Goal: Task Accomplishment & Management: Complete application form

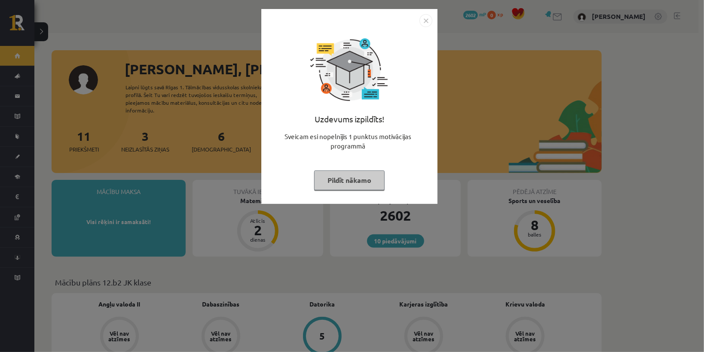
click at [350, 180] on button "Pildīt nākamo" at bounding box center [349, 181] width 70 height 20
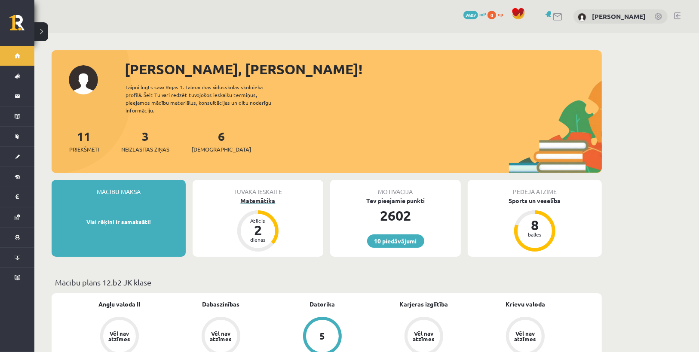
click at [264, 196] on div "Matemātika" at bounding box center [257, 200] width 131 height 9
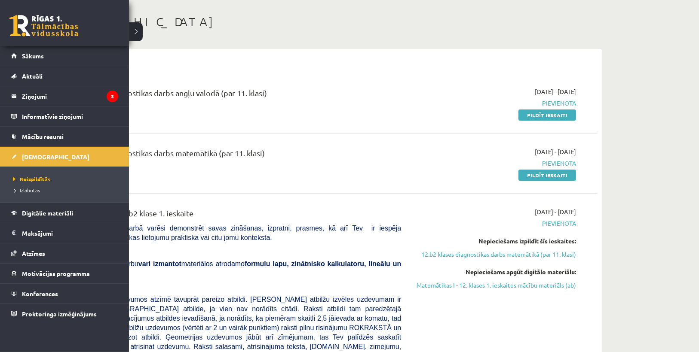
scroll to position [34, 0]
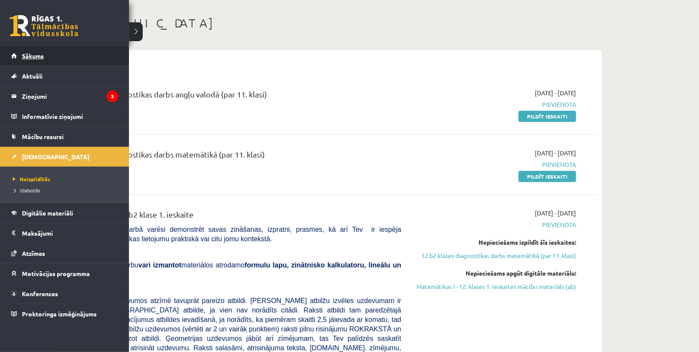
click at [25, 54] on span "Sākums" at bounding box center [33, 56] width 22 height 8
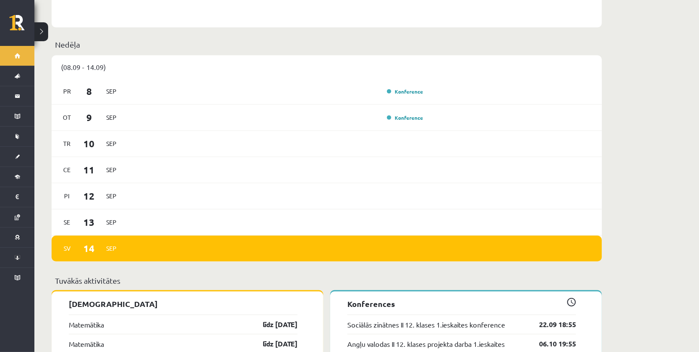
scroll to position [722, 0]
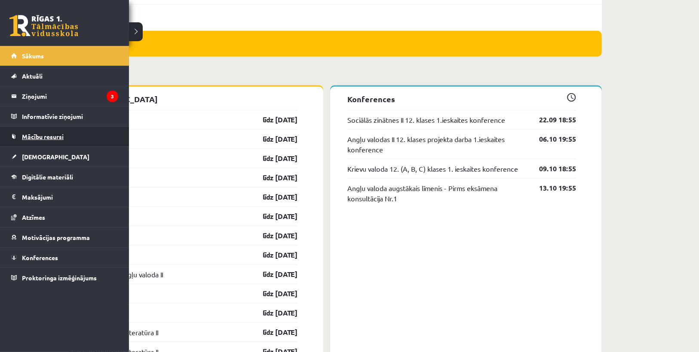
click at [51, 136] on span "Mācību resursi" at bounding box center [43, 137] width 42 height 8
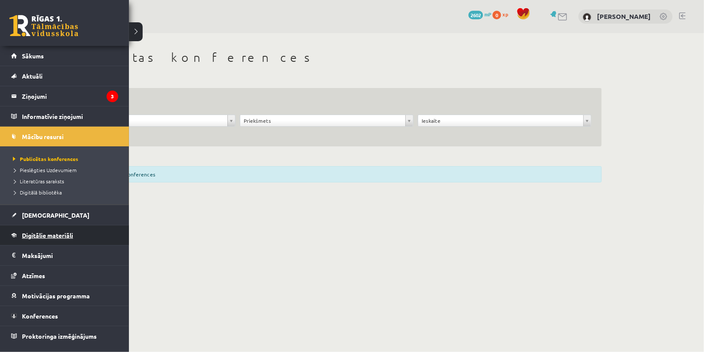
click at [38, 237] on span "Digitālie materiāli" at bounding box center [47, 236] width 51 height 8
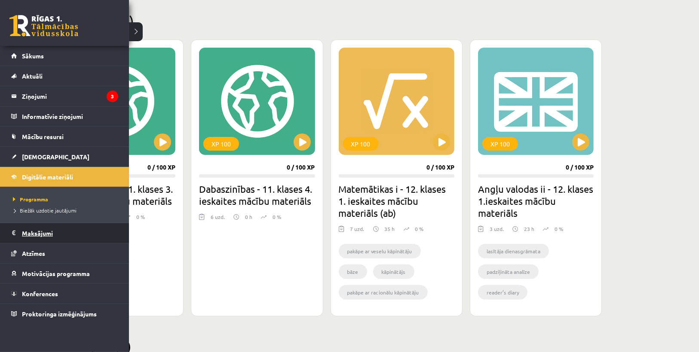
scroll to position [97, 0]
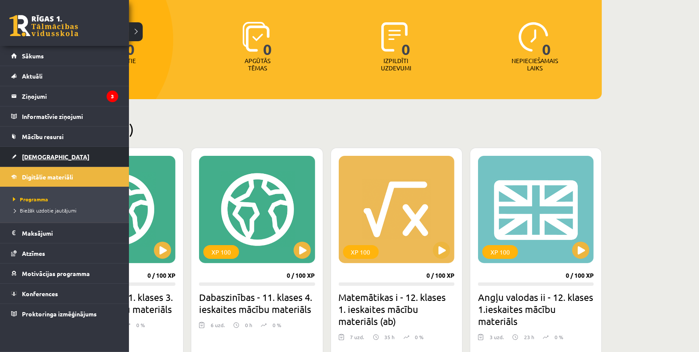
click at [35, 156] on span "[DEMOGRAPHIC_DATA]" at bounding box center [55, 157] width 67 height 8
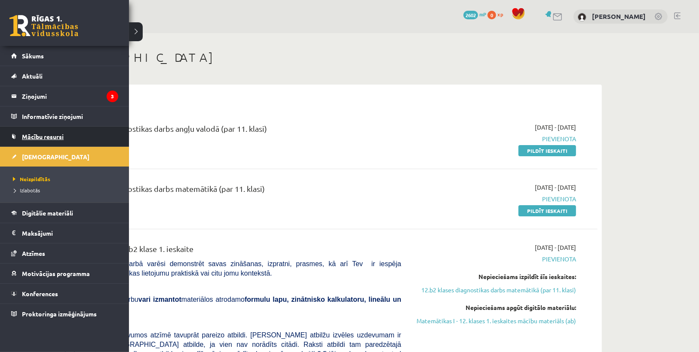
click at [28, 134] on span "Mācību resursi" at bounding box center [43, 137] width 42 height 8
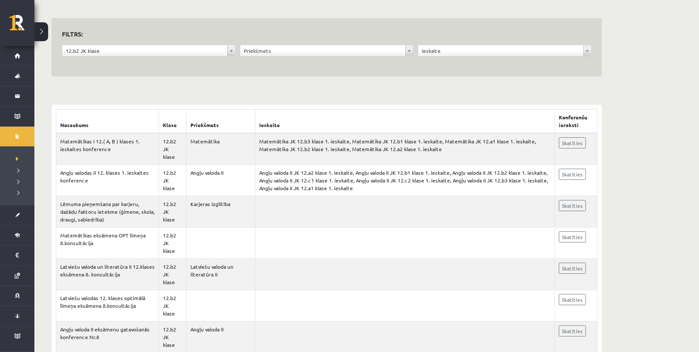
scroll to position [69, 0]
click at [564, 143] on link "Skatīties" at bounding box center [571, 144] width 27 height 11
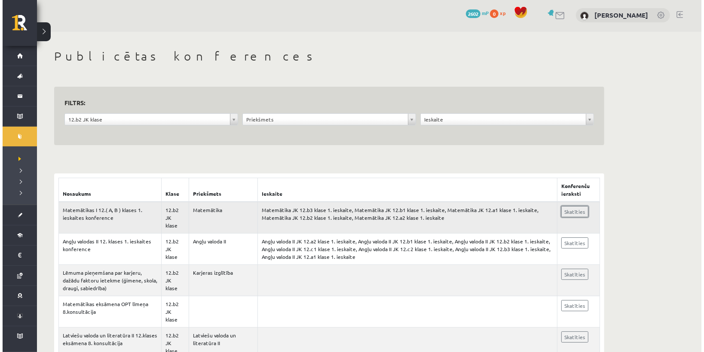
scroll to position [0, 0]
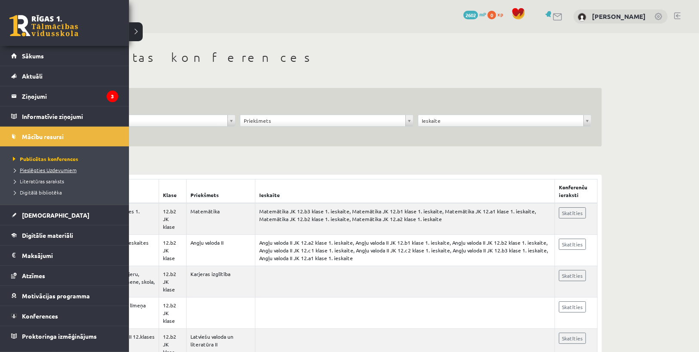
click at [36, 170] on span "Pieslēgties Uzdevumiem" at bounding box center [44, 170] width 66 height 7
click at [36, 170] on span "Pieslēgties Uzdevumiem" at bounding box center [46, 170] width 70 height 7
click at [34, 180] on span "Literatūras saraksts" at bounding box center [37, 181] width 53 height 7
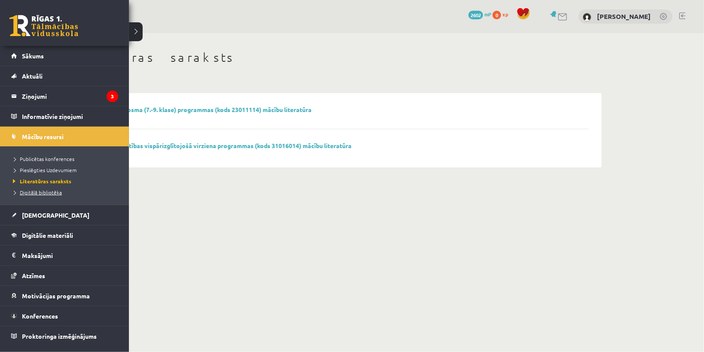
click at [38, 191] on span "Digitālā bibliotēka" at bounding box center [36, 192] width 51 height 7
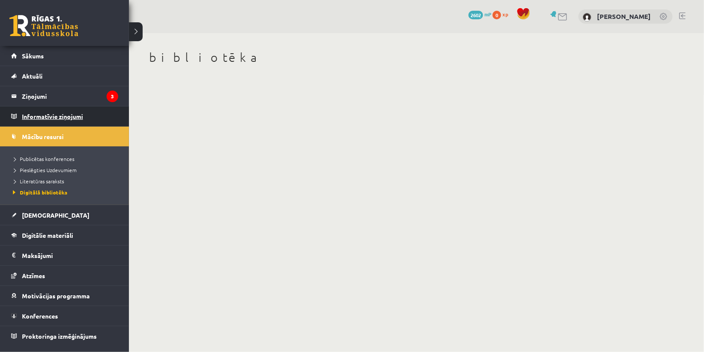
click at [43, 113] on legend "Informatīvie ziņojumi 0" at bounding box center [70, 117] width 96 height 20
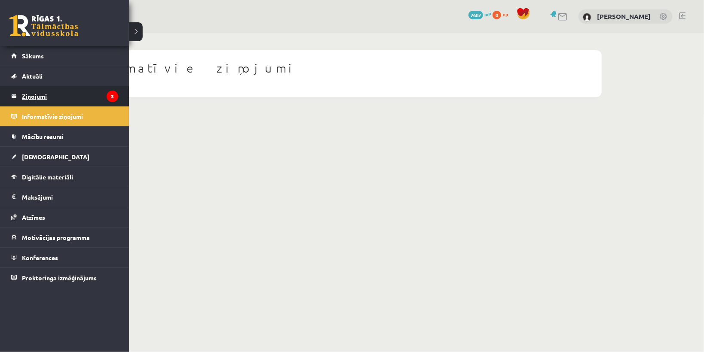
click at [24, 95] on legend "Ziņojumi 3" at bounding box center [70, 96] width 96 height 20
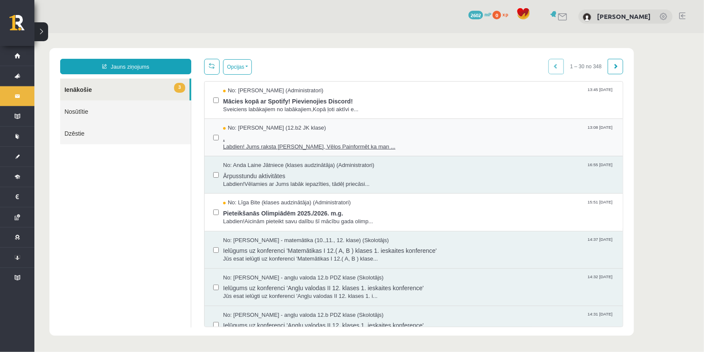
click at [251, 143] on span "Labdien! Jums raksta Leons Laikovskis, Vēlos Painformēt ka man ..." at bounding box center [418, 147] width 391 height 8
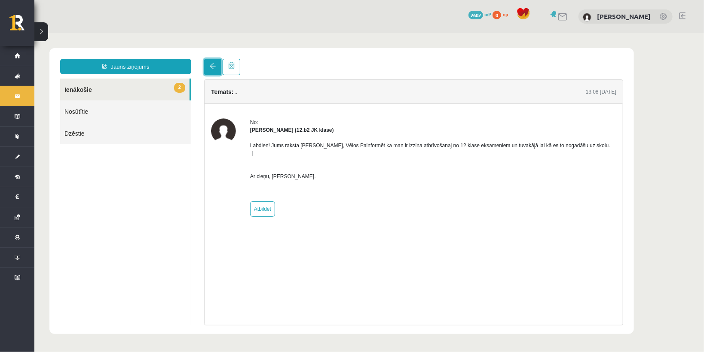
click at [209, 71] on link at bounding box center [212, 66] width 17 height 16
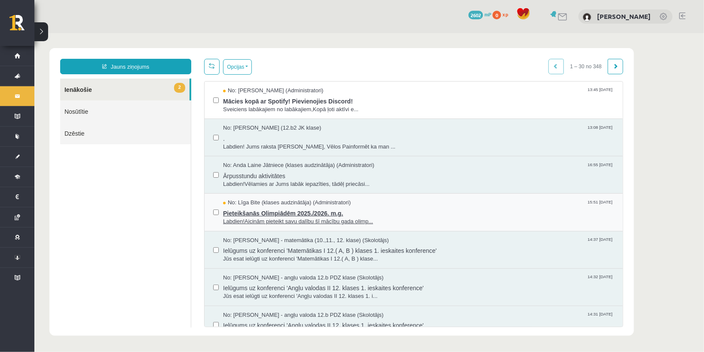
click at [269, 212] on span "Pieteikšanās Olimpiādēm 2025./2026. m.g." at bounding box center [418, 212] width 391 height 11
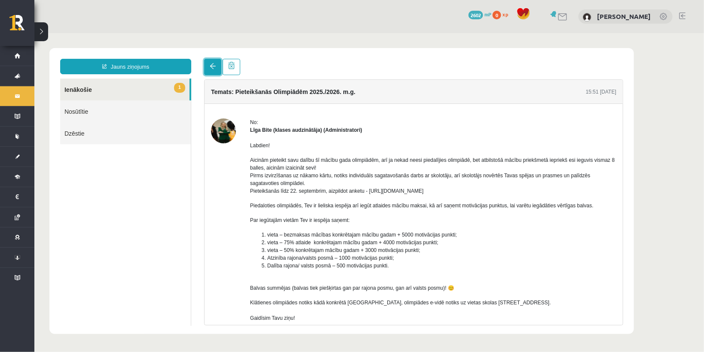
click at [210, 67] on span at bounding box center [212, 66] width 6 height 6
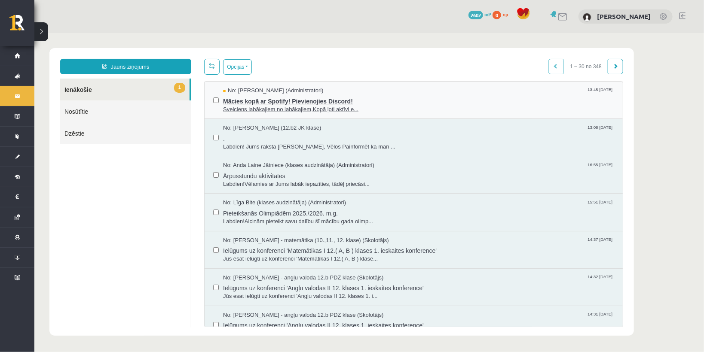
click at [293, 97] on span "Mācies kopā ar Spotify! Pievienojies Discord!" at bounding box center [418, 100] width 391 height 11
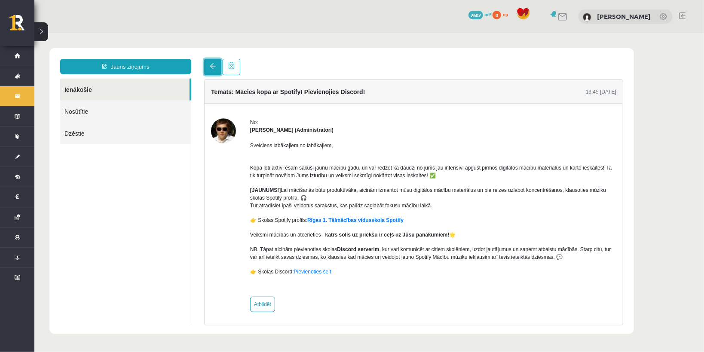
click at [217, 69] on link at bounding box center [212, 66] width 17 height 16
click at [206, 72] on link at bounding box center [212, 66] width 17 height 16
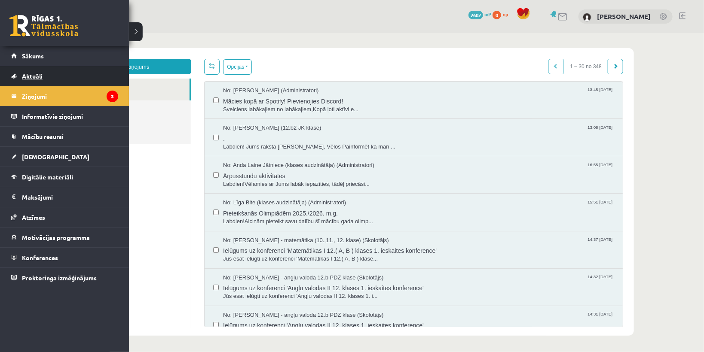
click at [33, 74] on span "Aktuāli" at bounding box center [32, 76] width 21 height 8
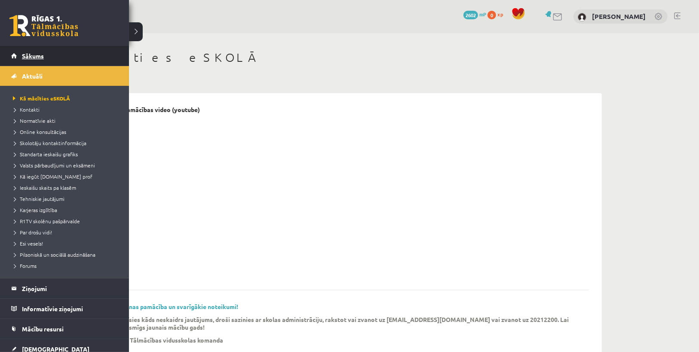
click at [26, 58] on span "Sākums" at bounding box center [33, 56] width 22 height 8
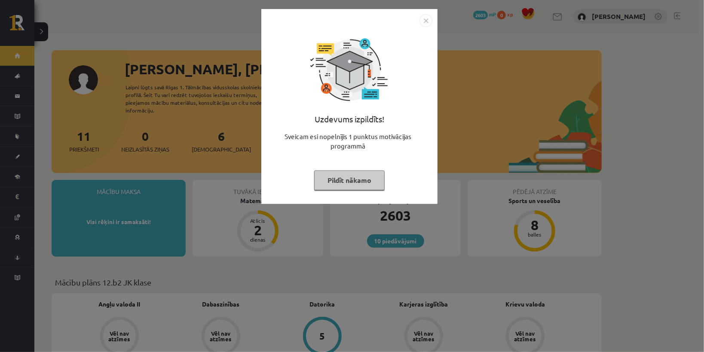
click at [424, 23] on img "Close" at bounding box center [425, 20] width 13 height 13
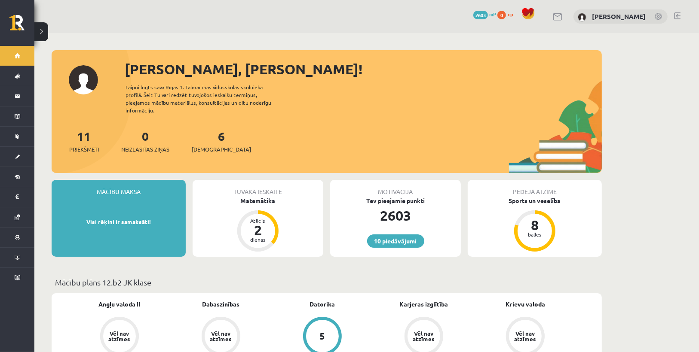
click at [140, 218] on p "Visi rēķini ir samaksāti!" at bounding box center [118, 222] width 125 height 9
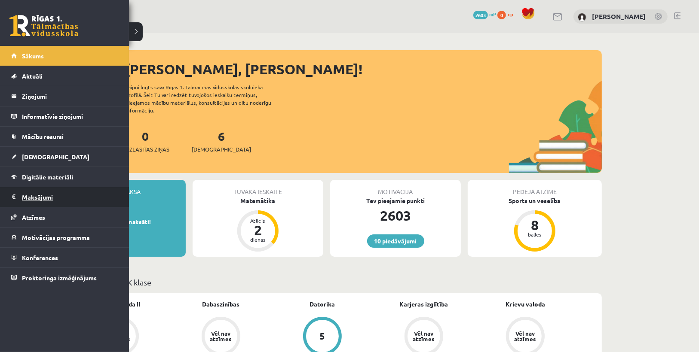
click at [39, 197] on legend "Maksājumi 0" at bounding box center [70, 197] width 96 height 20
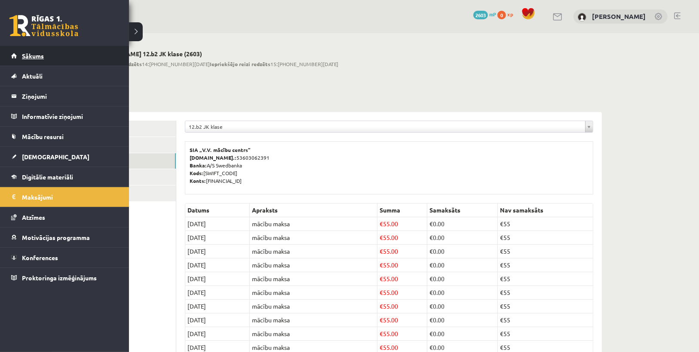
click at [27, 59] on link "Sākums" at bounding box center [64, 56] width 107 height 20
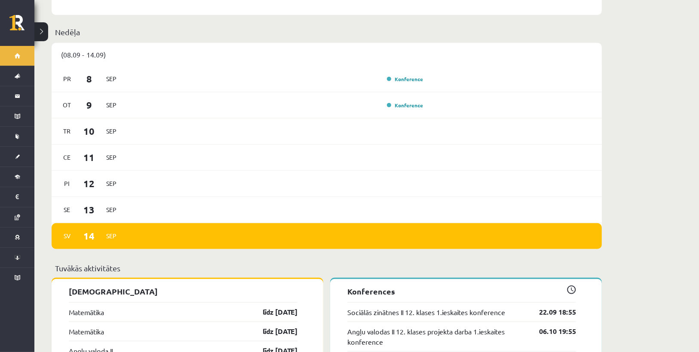
scroll to position [516, 0]
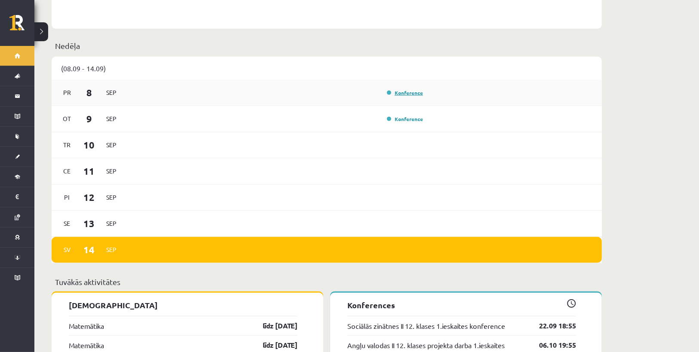
click at [397, 89] on link "Konference" at bounding box center [405, 92] width 36 height 7
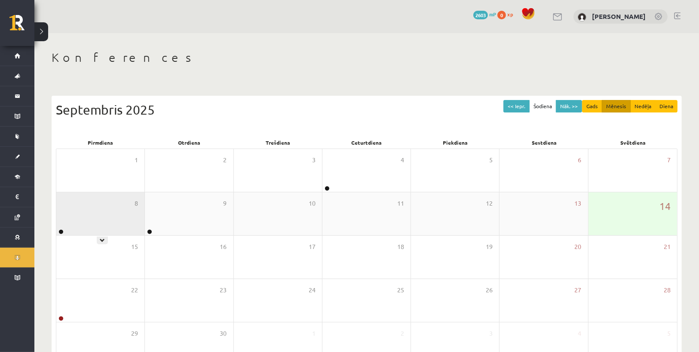
click at [101, 238] on icon at bounding box center [102, 240] width 5 height 5
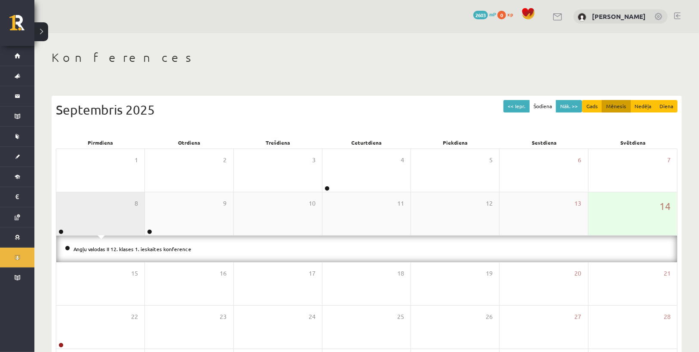
click at [189, 238] on div "Angļu valodas II 12. klases 1. ieskaites konference" at bounding box center [366, 249] width 620 height 27
click at [193, 238] on div "Angļu valodas II 12. klases 1. ieskaites konference" at bounding box center [366, 249] width 620 height 27
click at [190, 238] on div "Angļu valodas II 12. klases 1. ieskaites konference" at bounding box center [366, 249] width 620 height 27
click at [101, 233] on div "8" at bounding box center [100, 213] width 88 height 43
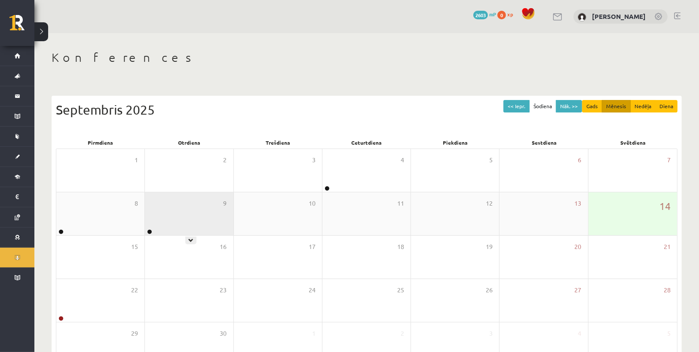
click at [187, 226] on div "9" at bounding box center [189, 213] width 88 height 43
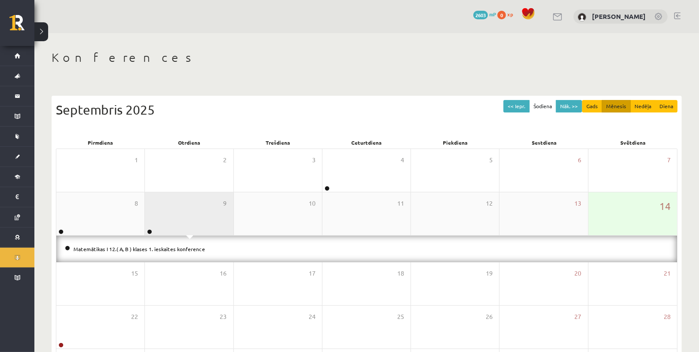
click at [190, 226] on div "9" at bounding box center [189, 213] width 88 height 43
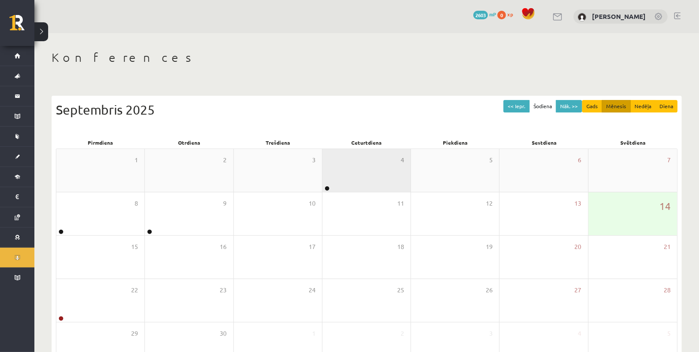
click at [332, 183] on div "4" at bounding box center [366, 170] width 88 height 43
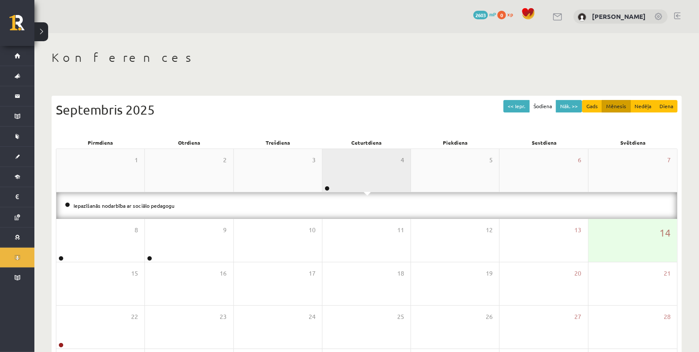
click at [330, 176] on div "4" at bounding box center [366, 170] width 88 height 43
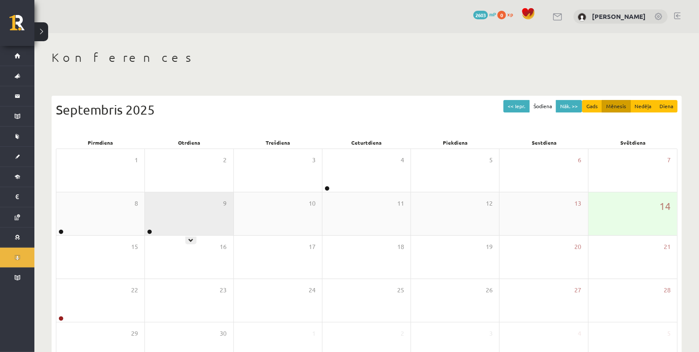
click at [177, 213] on div "9" at bounding box center [189, 213] width 88 height 43
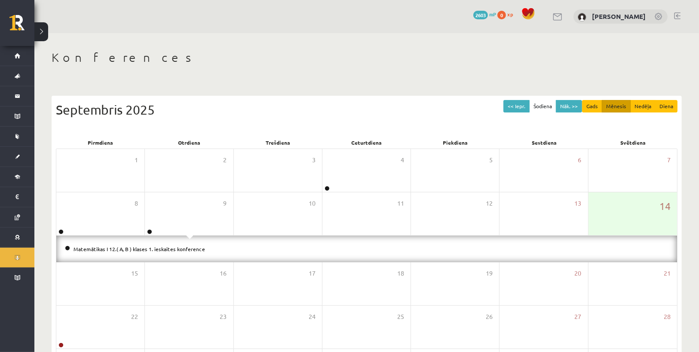
click at [165, 251] on li "Matemātikas I 12.( A, B ) klases 1. ieskaites konference" at bounding box center [366, 248] width 603 height 9
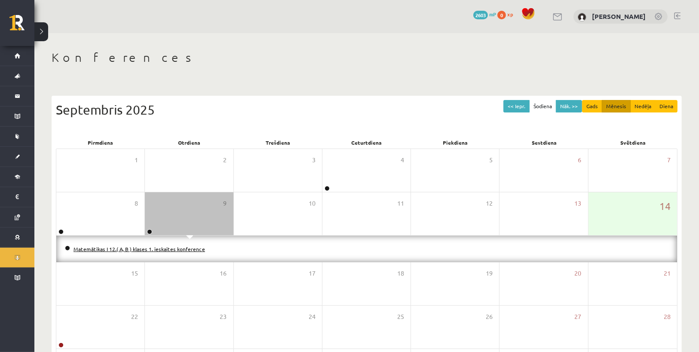
click at [165, 247] on link "Matemātikas I 12.( A, B ) klases 1. ieskaites konference" at bounding box center [138, 249] width 131 height 7
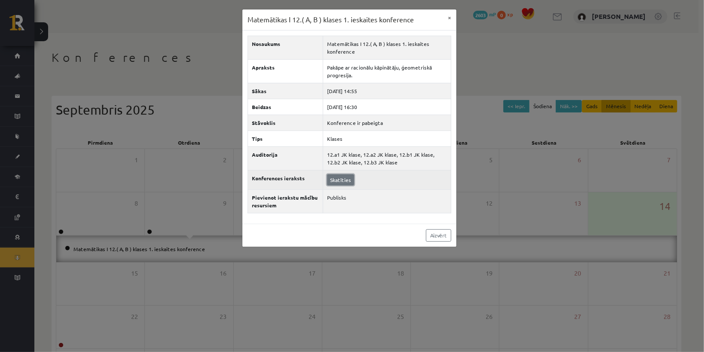
click at [339, 178] on link "Skatīties" at bounding box center [340, 179] width 27 height 11
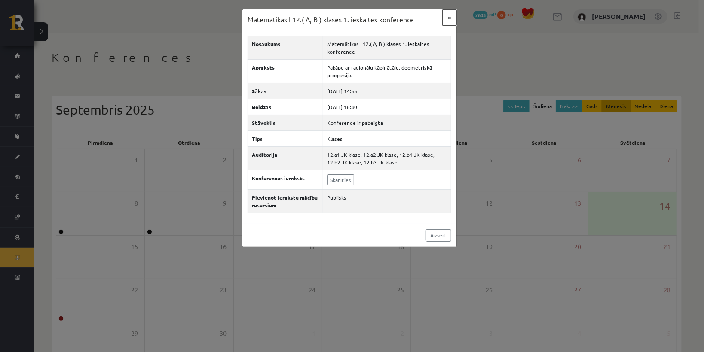
click at [449, 18] on button "×" at bounding box center [449, 17] width 14 height 16
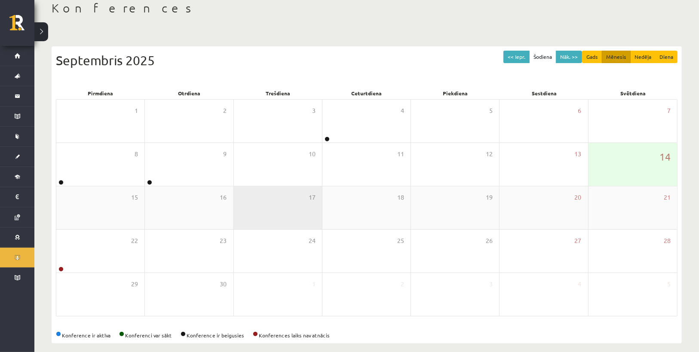
scroll to position [57, 0]
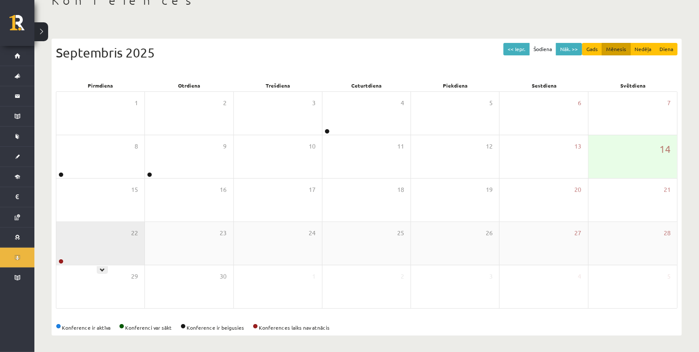
click at [76, 243] on div "22" at bounding box center [100, 243] width 88 height 43
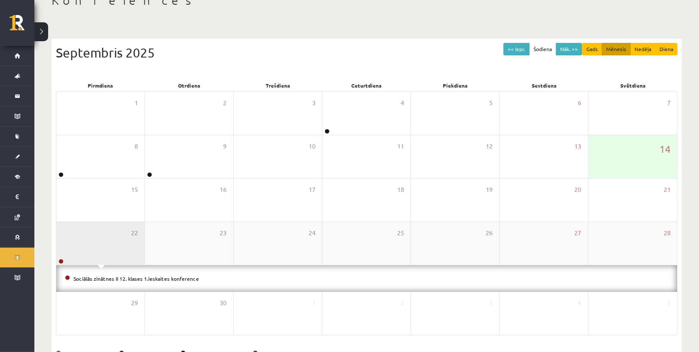
click at [98, 244] on div "22" at bounding box center [100, 243] width 88 height 43
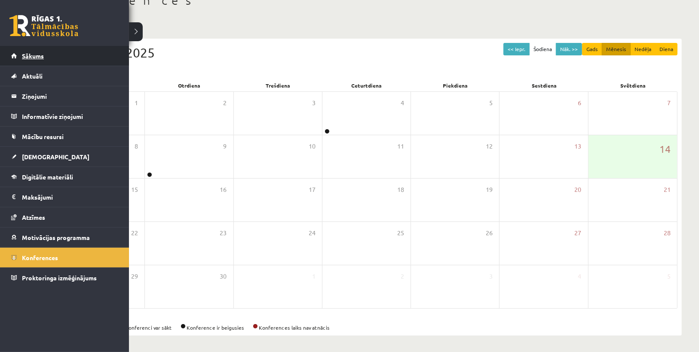
click at [24, 56] on span "Sākums" at bounding box center [33, 56] width 22 height 8
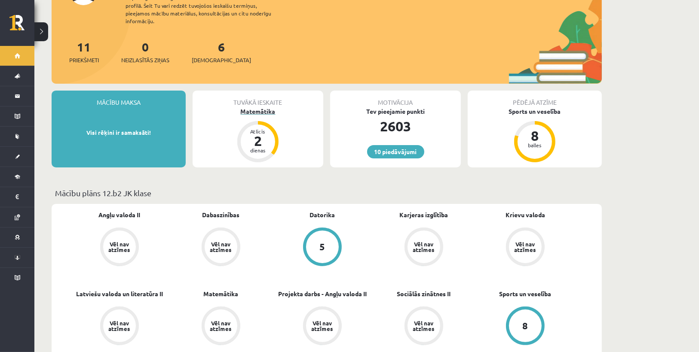
scroll to position [103, 0]
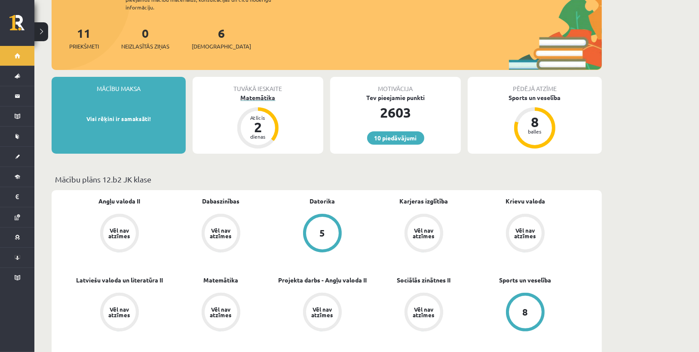
click at [259, 93] on div "Matemātika" at bounding box center [257, 97] width 131 height 9
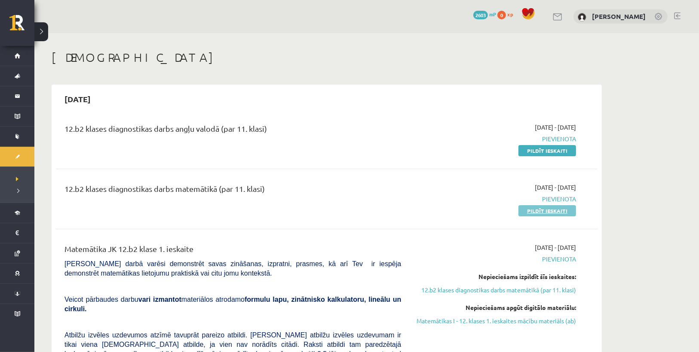
click at [531, 209] on link "Pildīt ieskaiti" at bounding box center [547, 210] width 58 height 11
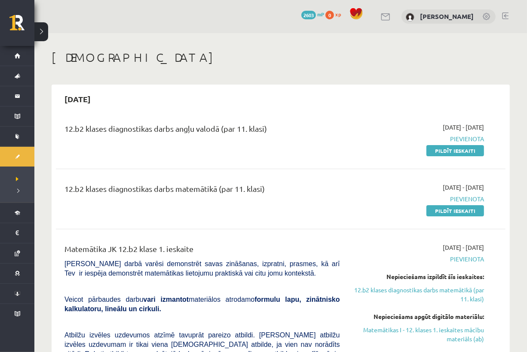
drag, startPoint x: 448, startPoint y: 213, endPoint x: 325, endPoint y: 35, distance: 216.4
click at [448, 213] on link "Pildīt ieskaiti" at bounding box center [455, 210] width 58 height 11
drag, startPoint x: 275, startPoint y: 68, endPoint x: 380, endPoint y: 105, distance: 110.7
drag, startPoint x: 380, startPoint y: 105, endPoint x: 357, endPoint y: 89, distance: 27.2
click at [357, 89] on div "2025-09-15" at bounding box center [280, 99] width 449 height 20
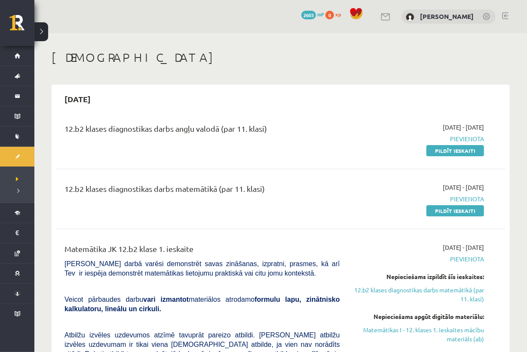
drag, startPoint x: 324, startPoint y: 73, endPoint x: 371, endPoint y: 107, distance: 58.1
drag, startPoint x: 298, startPoint y: 55, endPoint x: 347, endPoint y: 83, distance: 57.0
drag, startPoint x: 347, startPoint y: 83, endPoint x: 320, endPoint y: 76, distance: 28.6
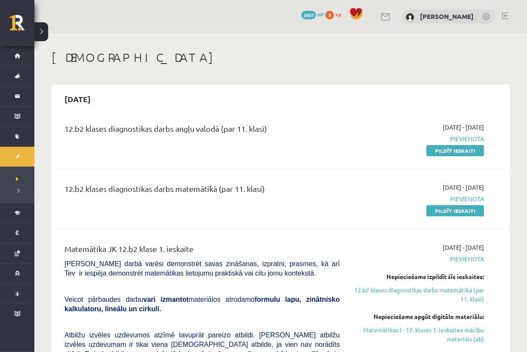
drag, startPoint x: 266, startPoint y: 50, endPoint x: 322, endPoint y: 69, distance: 58.4
click at [321, 64] on h1 "[DEMOGRAPHIC_DATA]" at bounding box center [281, 57] width 458 height 15
click at [440, 212] on link "Pildīt ieskaiti" at bounding box center [455, 210] width 58 height 11
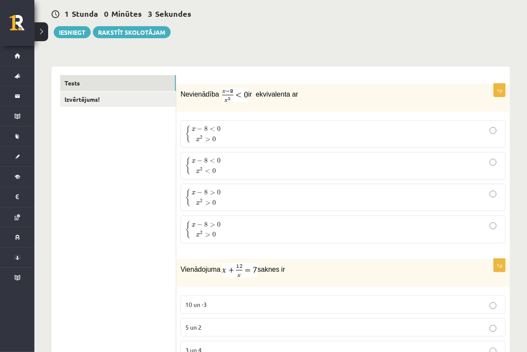
scroll to position [103, 0]
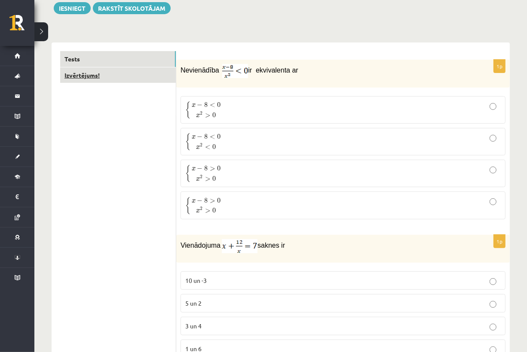
click at [137, 79] on link "Izvērtējums!" at bounding box center [118, 75] width 116 height 16
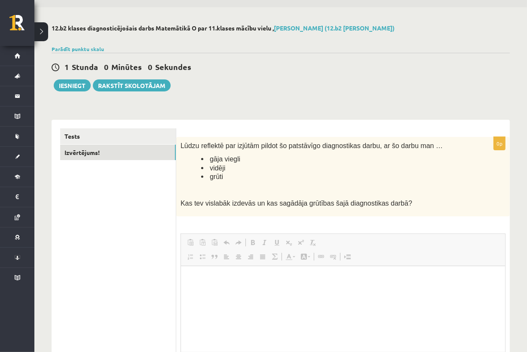
scroll to position [0, 0]
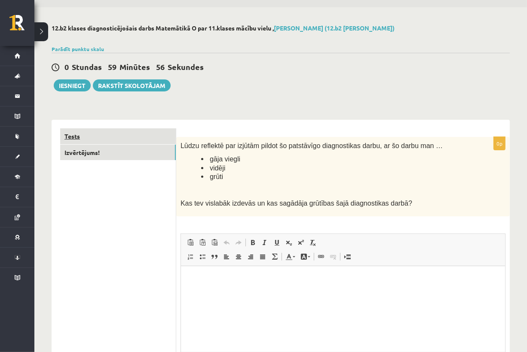
click at [131, 130] on link "Tests" at bounding box center [118, 136] width 116 height 16
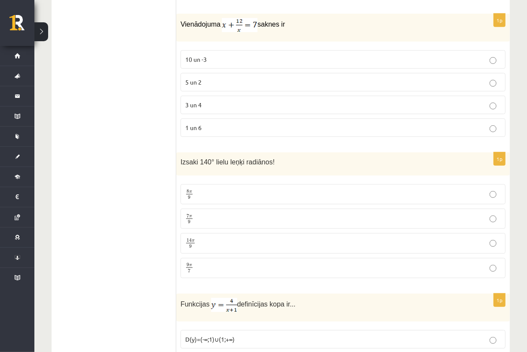
scroll to position [61, 0]
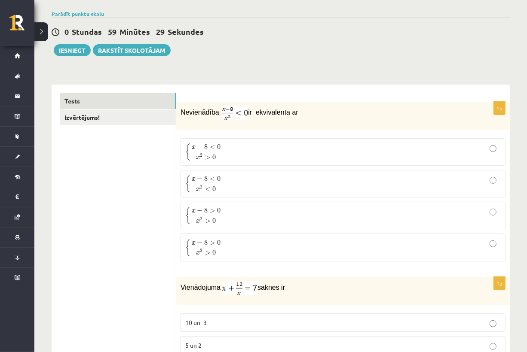
click at [223, 247] on p "{ x − 8 > 0 x 2 > 0 { x − 8 > 0 x 2 > 0" at bounding box center [342, 247] width 315 height 18
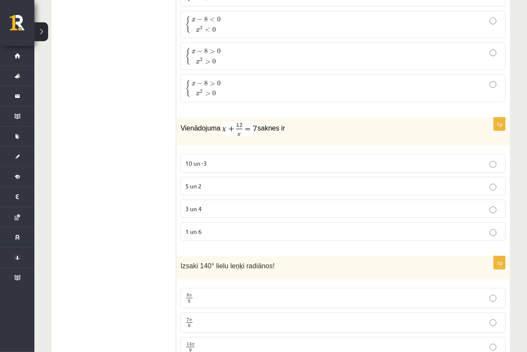
scroll to position [233, 0]
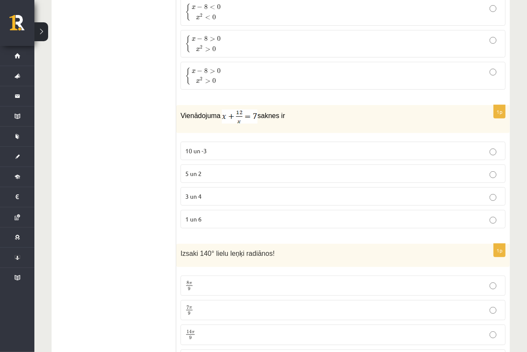
click at [461, 38] on p "{ x − 8 > 0 x 2 > 0 { x − 8 > 0 x 2 > 0" at bounding box center [342, 44] width 315 height 18
click at [473, 72] on p "{ x − 8 > 0 x 2 > 0 { x − 8 > 0 x 2 > 0" at bounding box center [342, 76] width 315 height 18
click at [486, 167] on label "5 un 2" at bounding box center [342, 174] width 325 height 18
click at [482, 146] on p "10 un -3" at bounding box center [342, 150] width 315 height 9
click at [229, 198] on p "3 un 4" at bounding box center [342, 196] width 315 height 9
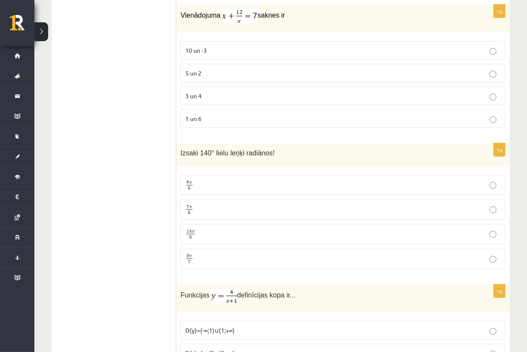
scroll to position [336, 0]
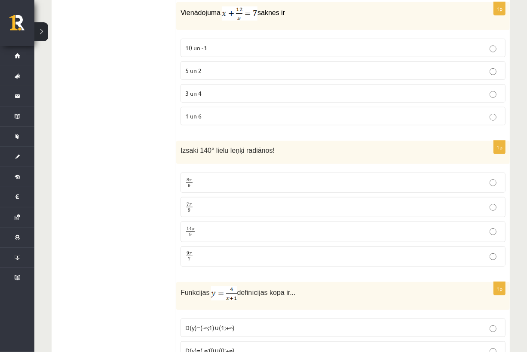
click at [272, 209] on p "7 π 9 7 π 9" at bounding box center [342, 207] width 315 height 11
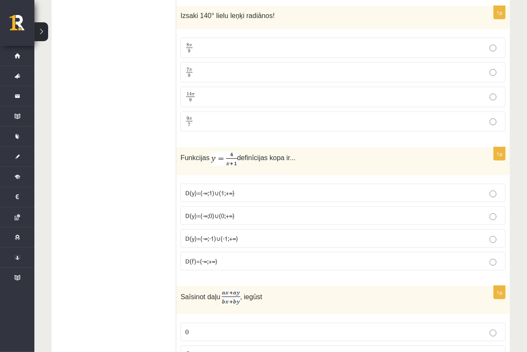
scroll to position [473, 0]
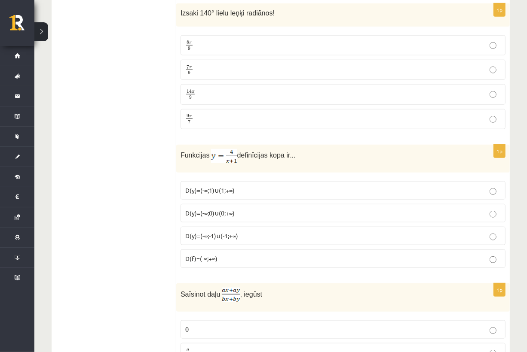
click at [252, 232] on p "D(y)=(-∞;-1)∪(-1;+∞)" at bounding box center [342, 236] width 315 height 9
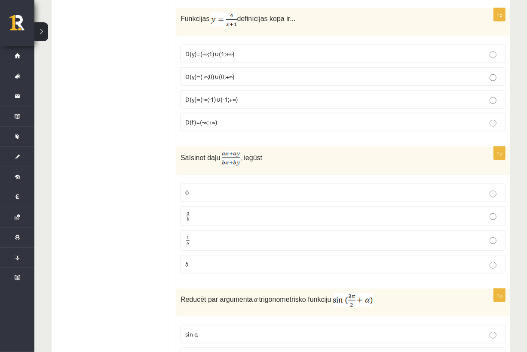
scroll to position [611, 0]
click at [259, 211] on p "a b a b" at bounding box center [342, 215] width 315 height 11
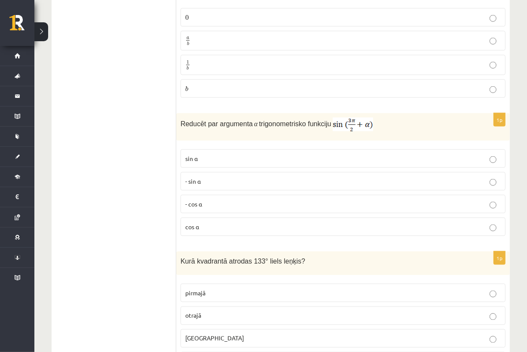
scroll to position [783, 0]
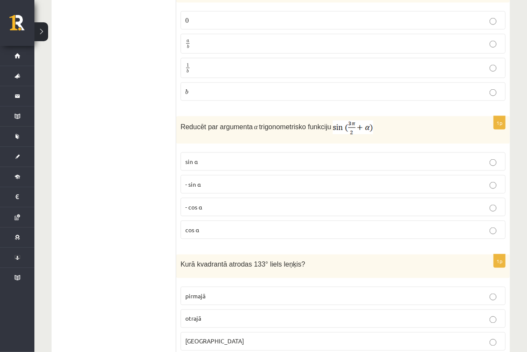
click at [237, 203] on p "- cos ⁡α" at bounding box center [342, 207] width 315 height 9
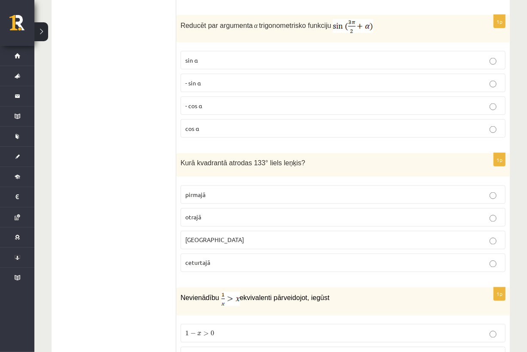
scroll to position [886, 0]
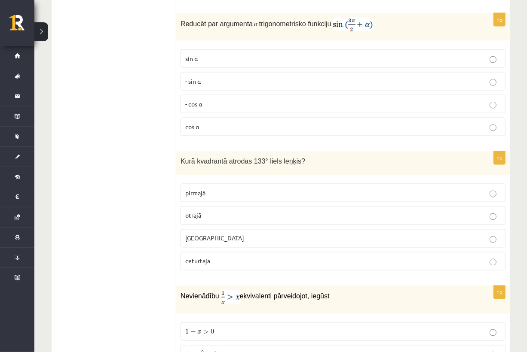
click at [228, 211] on p "otrajā" at bounding box center [342, 215] width 315 height 9
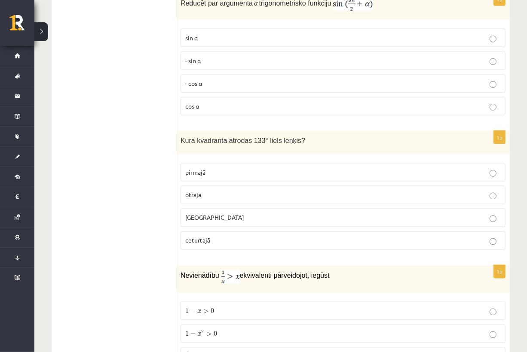
scroll to position [1023, 0]
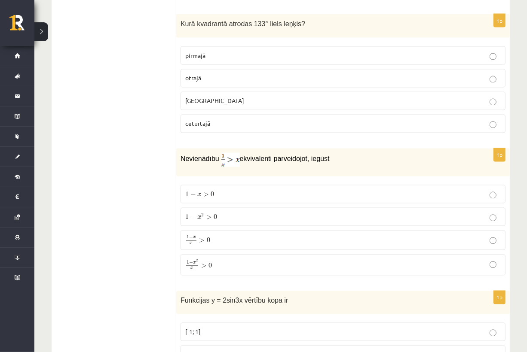
click at [234, 259] on p "1 − x 2 x > 0 1 − x 2 x > 0" at bounding box center [342, 264] width 315 height 11
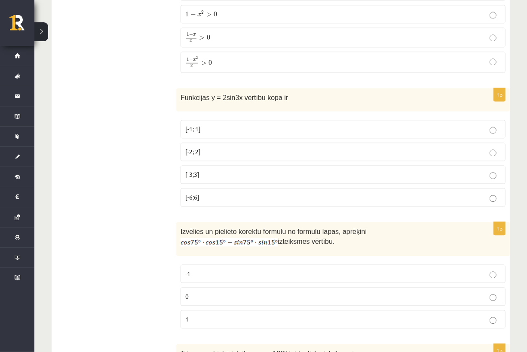
scroll to position [1229, 0]
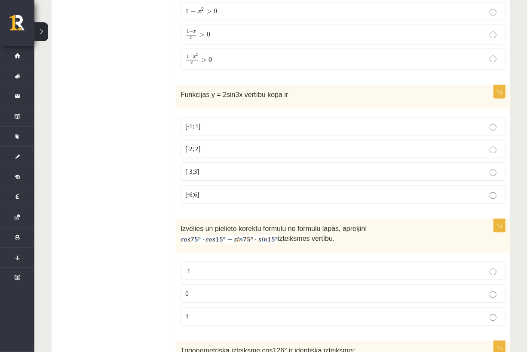
click at [207, 144] on p "[-2; 2]" at bounding box center [342, 148] width 315 height 9
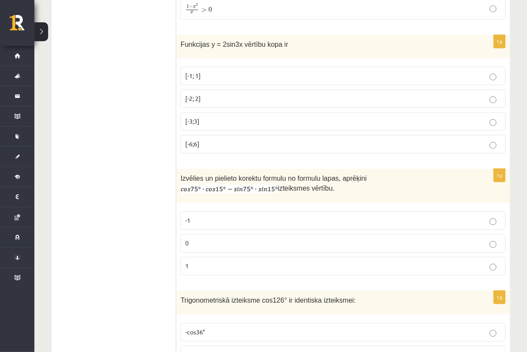
scroll to position [1298, 0]
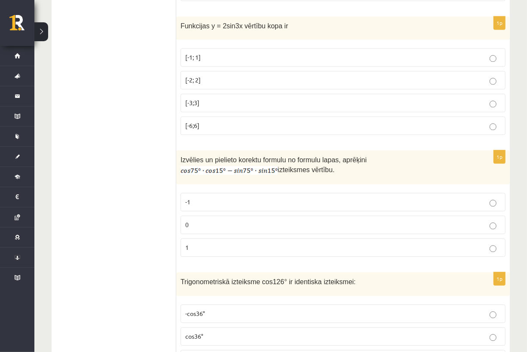
click at [206, 220] on p "0" at bounding box center [342, 224] width 315 height 9
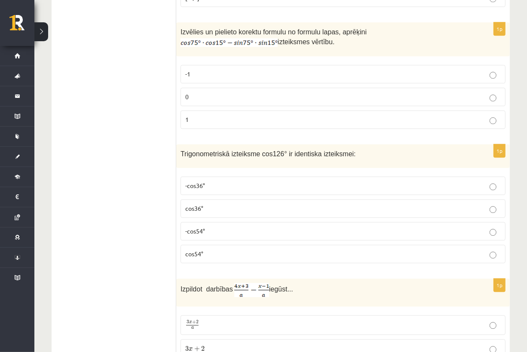
scroll to position [1436, 0]
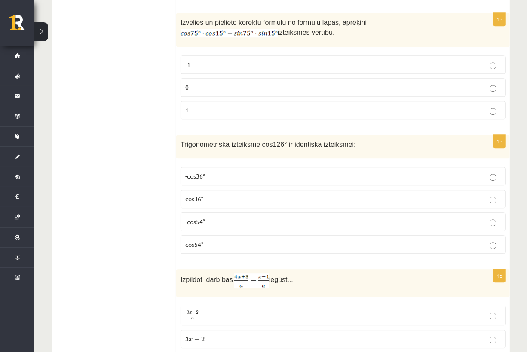
click at [232, 217] on p "-cos54°" at bounding box center [342, 221] width 315 height 9
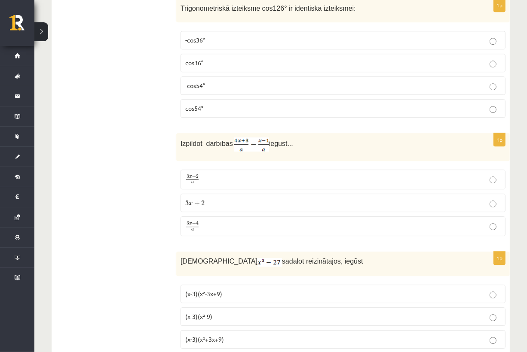
scroll to position [1573, 0]
click at [211, 220] on p "3 x + 4 a 3 x + 4 a" at bounding box center [342, 225] width 315 height 11
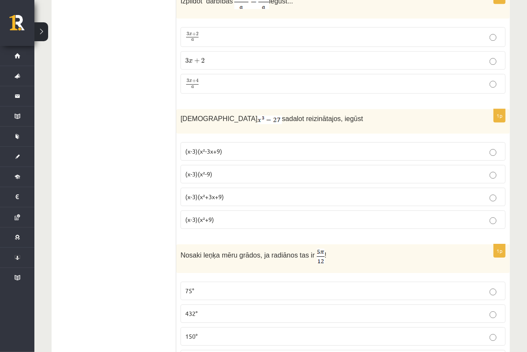
scroll to position [1711, 0]
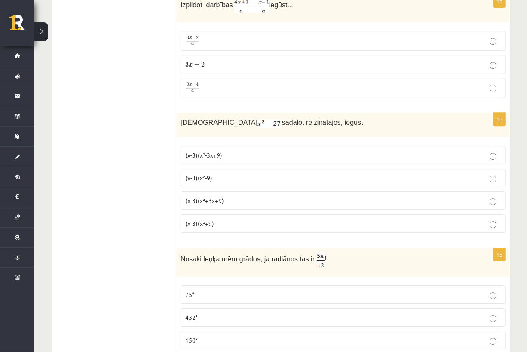
click at [234, 196] on p "(x-3)(x²+3x+9)" at bounding box center [342, 200] width 315 height 9
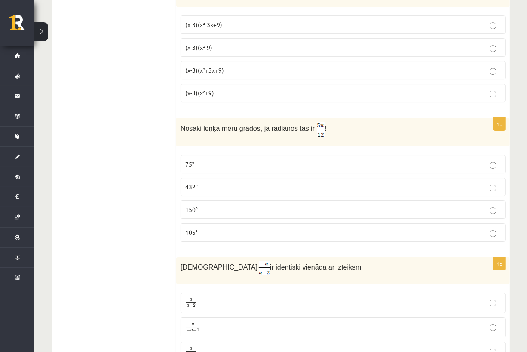
scroll to position [1848, 0]
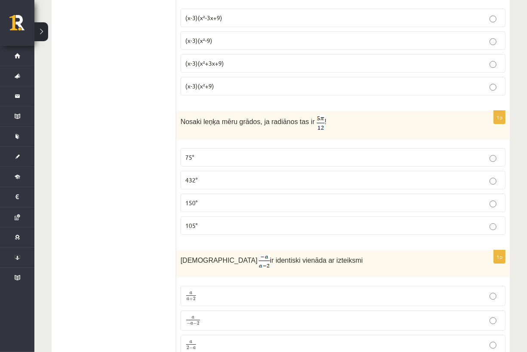
click at [211, 153] on p "75°" at bounding box center [342, 157] width 315 height 9
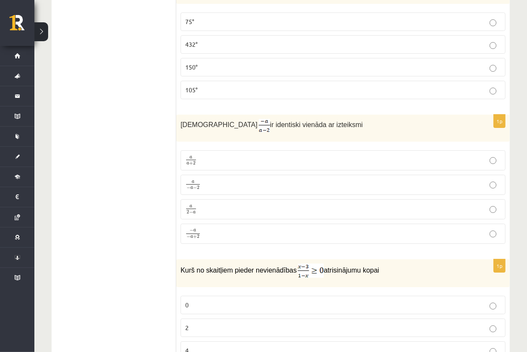
scroll to position [1986, 0]
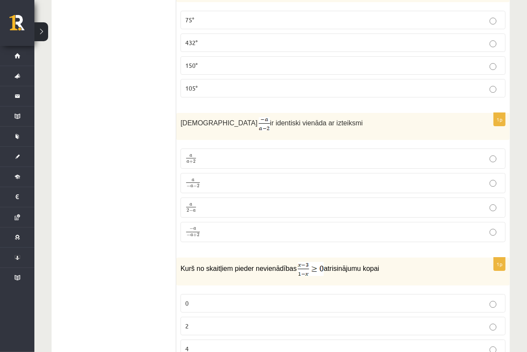
click at [214, 202] on p "a 2 − a a 2 − a" at bounding box center [342, 207] width 315 height 11
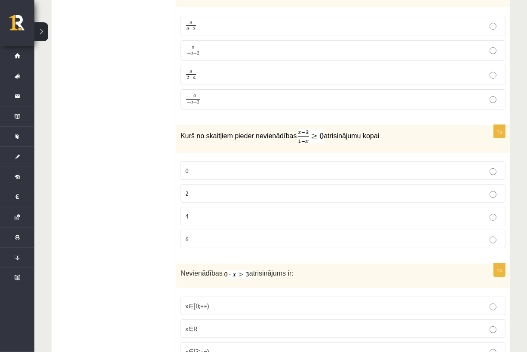
scroll to position [2123, 0]
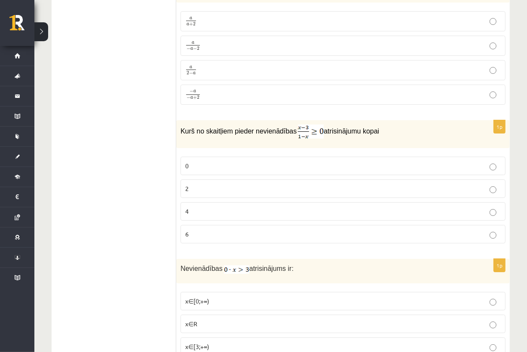
click at [194, 184] on p "2" at bounding box center [342, 188] width 315 height 9
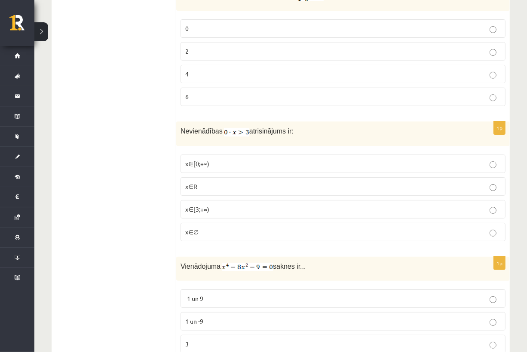
scroll to position [2260, 0]
click at [201, 228] on p "x∈∅" at bounding box center [342, 232] width 315 height 9
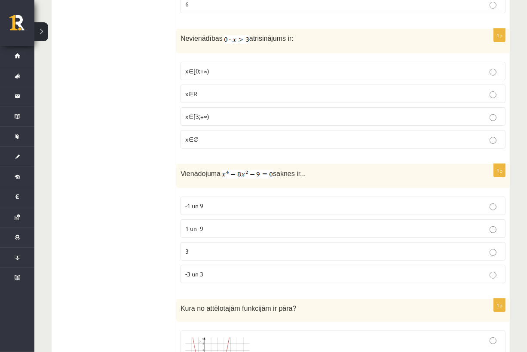
scroll to position [2398, 0]
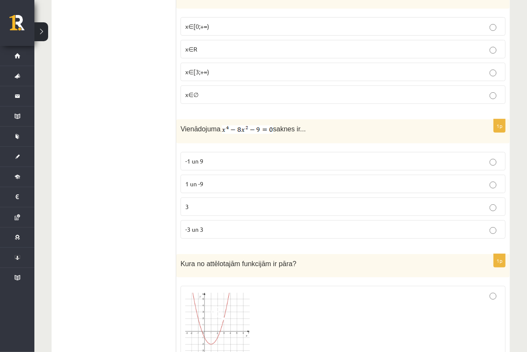
click at [216, 225] on p "-3 un 3" at bounding box center [342, 229] width 315 height 9
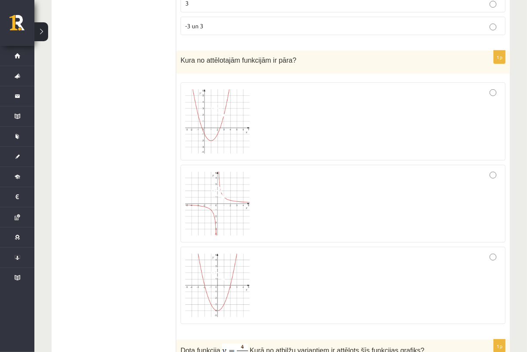
scroll to position [2604, 0]
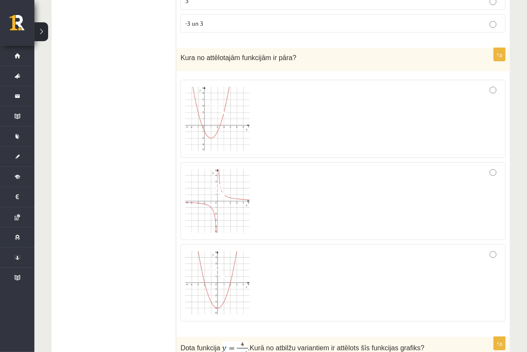
click at [391, 86] on div at bounding box center [342, 119] width 315 height 69
click at [465, 249] on div at bounding box center [342, 283] width 315 height 68
click at [453, 88] on div at bounding box center [342, 119] width 315 height 69
drag, startPoint x: 464, startPoint y: 36, endPoint x: 455, endPoint y: 39, distance: 9.9
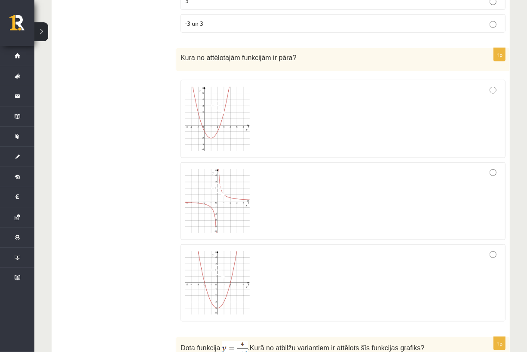
click at [463, 48] on div "Kura no attēlotajām funkcijām ir pāra?" at bounding box center [342, 60] width 333 height 24
drag, startPoint x: 314, startPoint y: 252, endPoint x: 314, endPoint y: 257, distance: 5.2
click at [314, 257] on div at bounding box center [342, 283] width 315 height 68
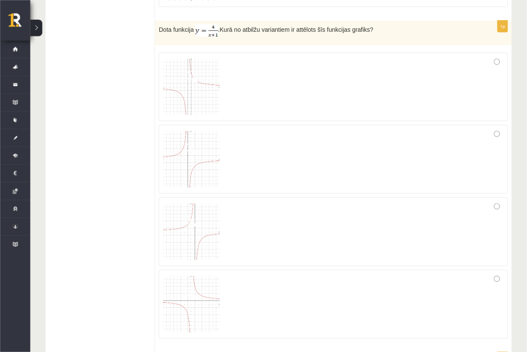
scroll to position [2909, 0]
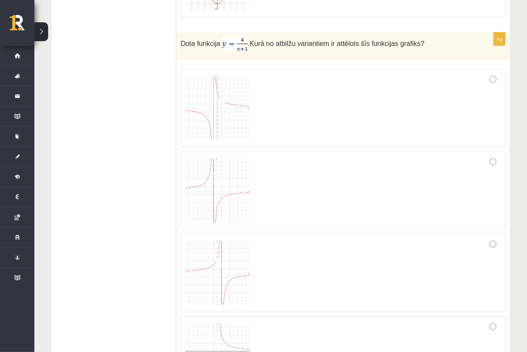
drag, startPoint x: 564, startPoint y: 0, endPoint x: 393, endPoint y: 43, distance: 176.3
click at [393, 65] on fieldset at bounding box center [342, 231] width 325 height 333
drag, startPoint x: 283, startPoint y: 107, endPoint x: 272, endPoint y: 104, distance: 11.5
click at [282, 106] on div at bounding box center [342, 108] width 315 height 69
click at [214, 84] on img at bounding box center [217, 108] width 64 height 64
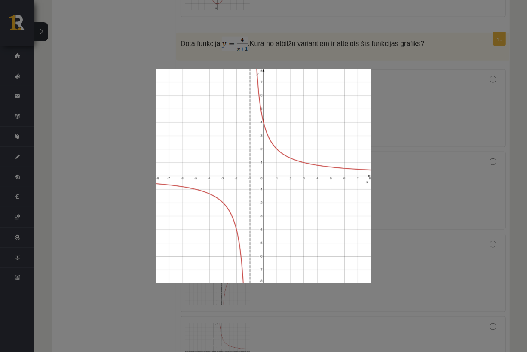
click at [406, 122] on div at bounding box center [263, 176] width 527 height 352
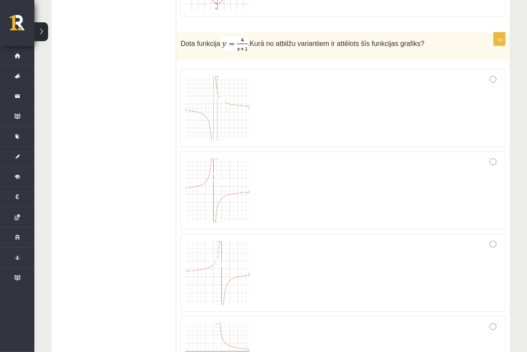
click at [188, 159] on img at bounding box center [217, 191] width 64 height 64
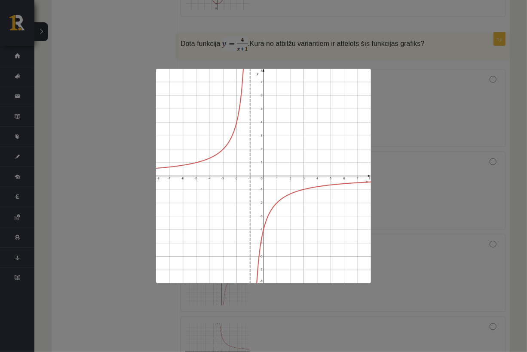
click at [400, 120] on div at bounding box center [263, 176] width 527 height 352
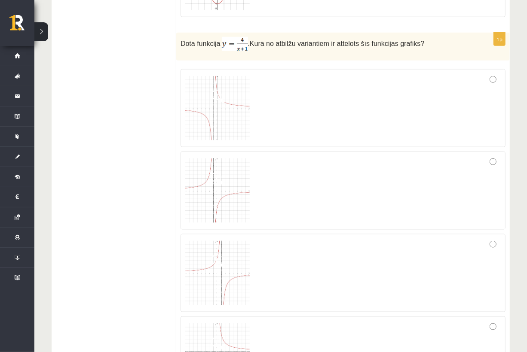
click at [221, 255] on span at bounding box center [218, 262] width 14 height 14
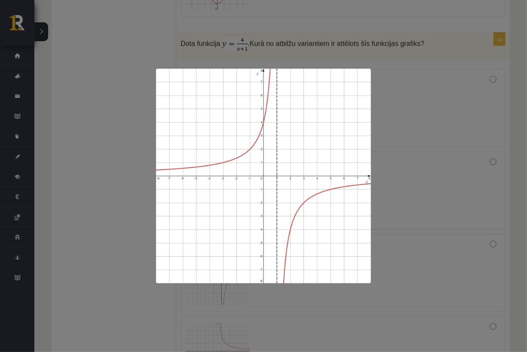
click at [406, 110] on div at bounding box center [263, 176] width 527 height 352
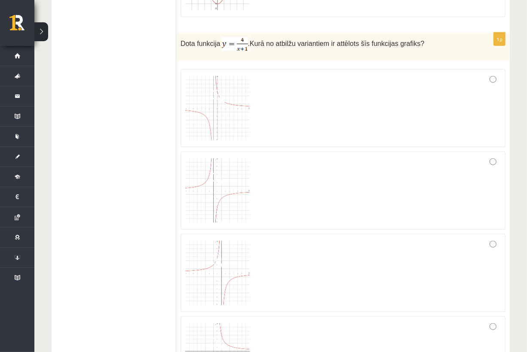
click at [219, 92] on img at bounding box center [217, 108] width 64 height 64
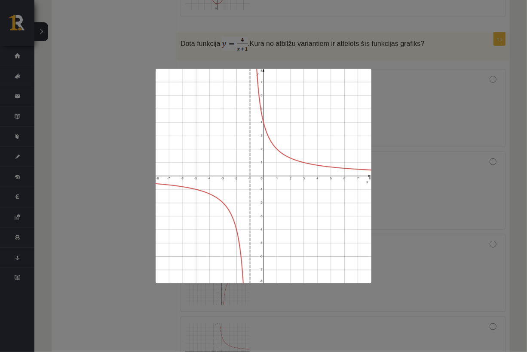
click at [384, 103] on div at bounding box center [263, 176] width 527 height 352
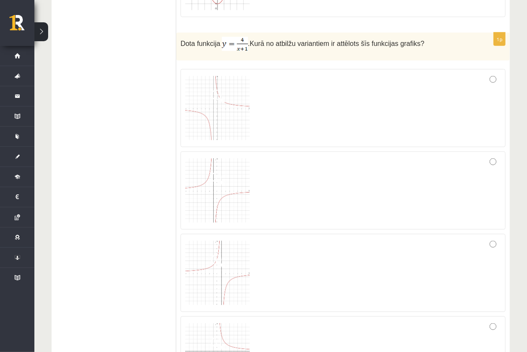
click at [224, 160] on img at bounding box center [217, 191] width 64 height 64
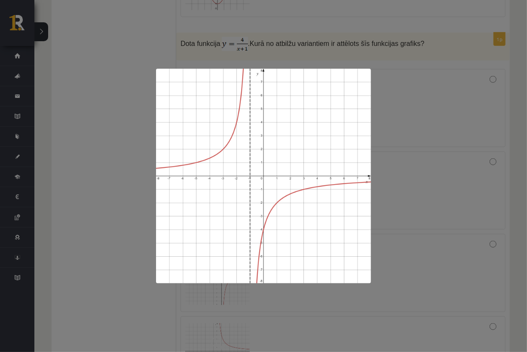
click at [413, 115] on div at bounding box center [263, 176] width 527 height 352
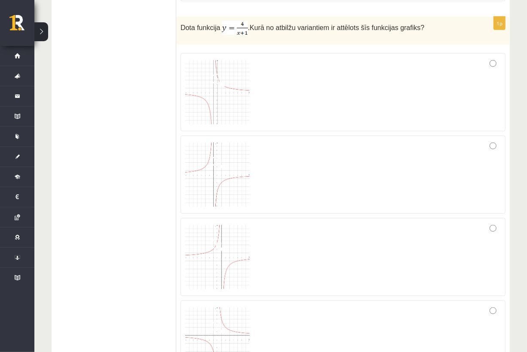
scroll to position [2977, 0]
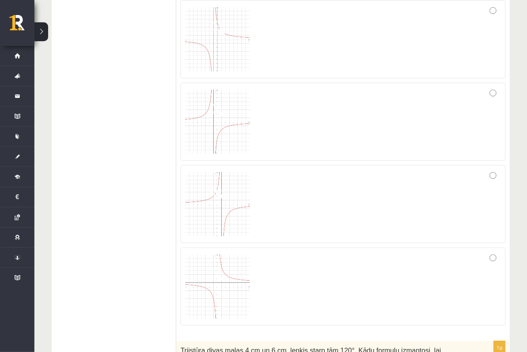
click at [219, 255] on img at bounding box center [217, 287] width 64 height 64
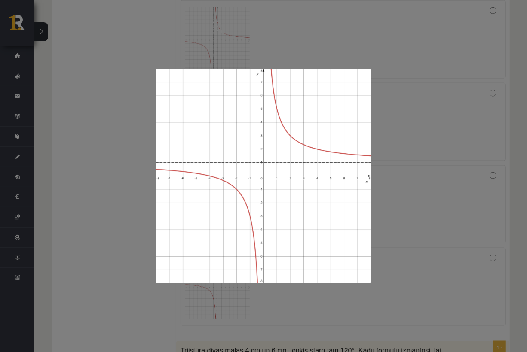
click at [424, 126] on div at bounding box center [263, 176] width 527 height 352
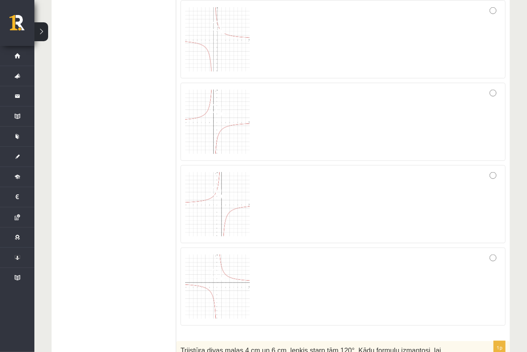
click at [230, 189] on img at bounding box center [217, 204] width 64 height 64
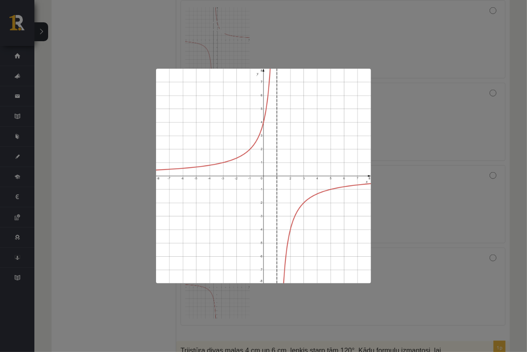
click at [418, 108] on div at bounding box center [263, 176] width 527 height 352
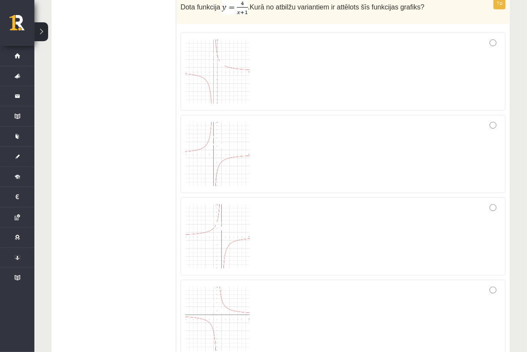
scroll to position [2943, 0]
click at [227, 69] on img at bounding box center [217, 74] width 64 height 64
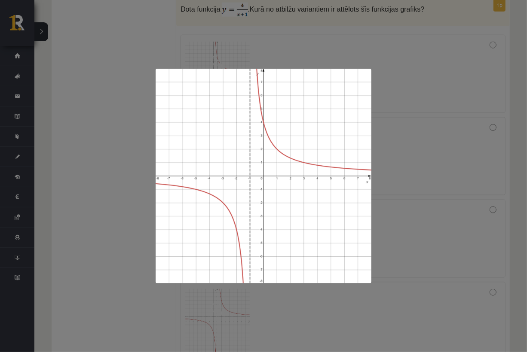
click at [385, 73] on div at bounding box center [263, 176] width 527 height 352
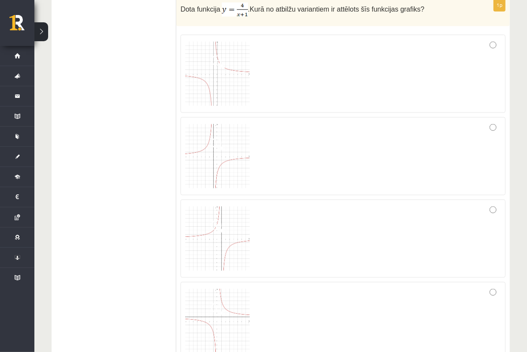
click at [234, 128] on img at bounding box center [217, 156] width 64 height 64
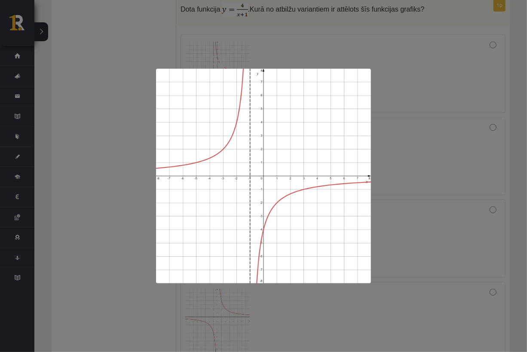
click at [425, 71] on div at bounding box center [263, 176] width 527 height 352
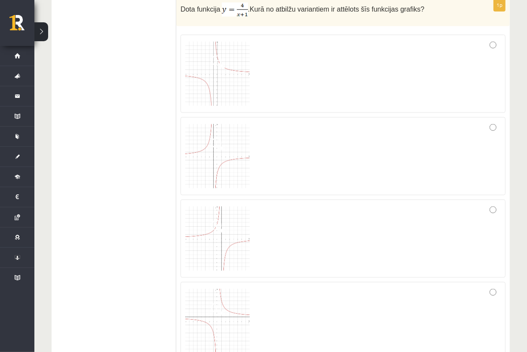
click at [206, 57] on img at bounding box center [217, 74] width 64 height 64
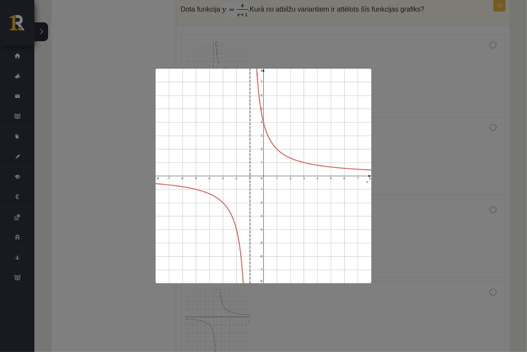
click at [399, 116] on div at bounding box center [263, 176] width 527 height 352
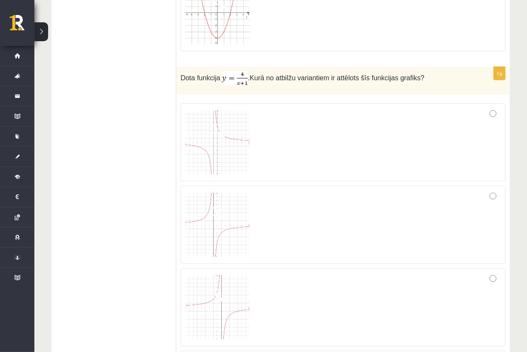
scroll to position [2874, 0]
click at [217, 124] on span at bounding box center [218, 131] width 14 height 14
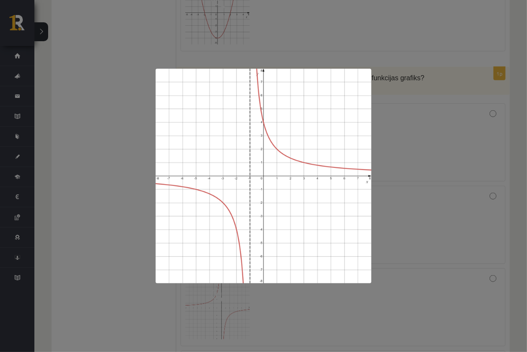
click at [404, 147] on div at bounding box center [263, 176] width 527 height 352
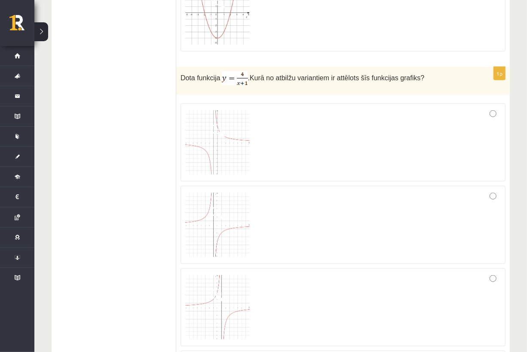
click at [192, 216] on img at bounding box center [217, 225] width 64 height 64
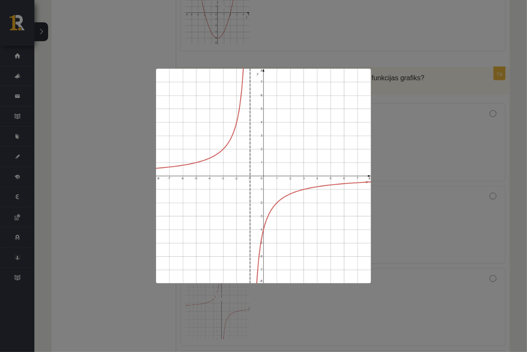
click at [442, 126] on div at bounding box center [263, 176] width 527 height 352
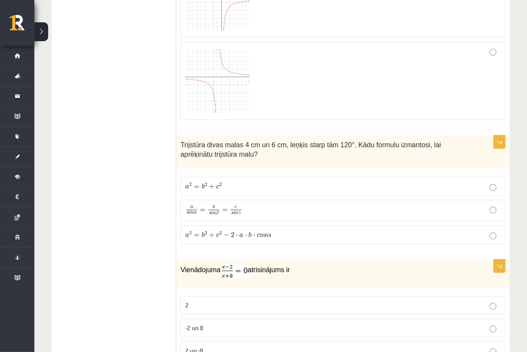
scroll to position [3184, 0]
click at [279, 230] on p "a 2 = b 2 + c 2 − 2 ⋅ a ⋅ b ⋅ c o s α a 2 = b 2 + c 2 − 2 ⋅ a ⋅ b ⋅ c o s α" at bounding box center [342, 234] width 315 height 9
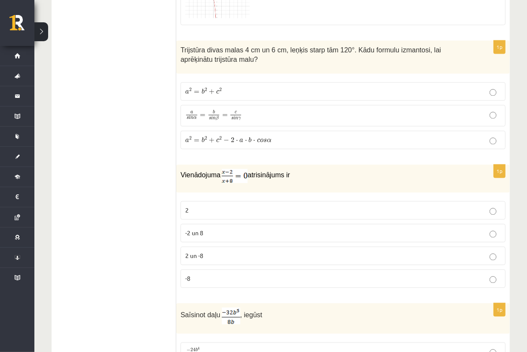
scroll to position [3287, 0]
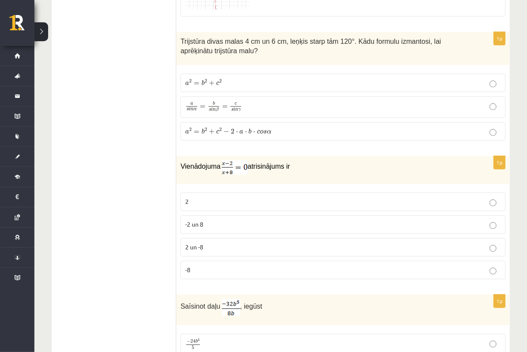
click at [216, 198] on p "2" at bounding box center [342, 202] width 315 height 9
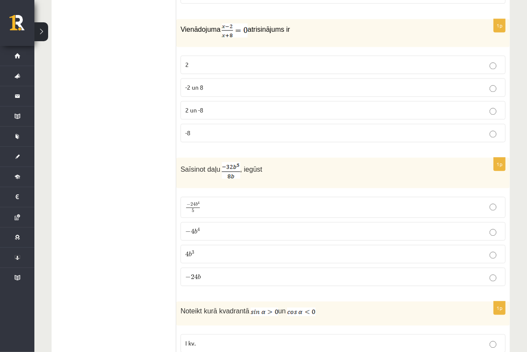
scroll to position [3424, 0]
click at [220, 227] on p "− 4 b 4 − 4 b 4" at bounding box center [342, 231] width 315 height 9
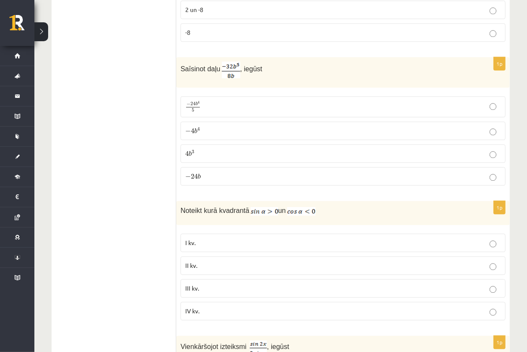
scroll to position [3527, 0]
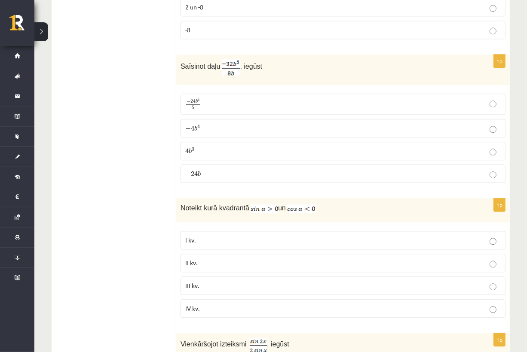
click at [220, 259] on p "II kv." at bounding box center [342, 263] width 315 height 9
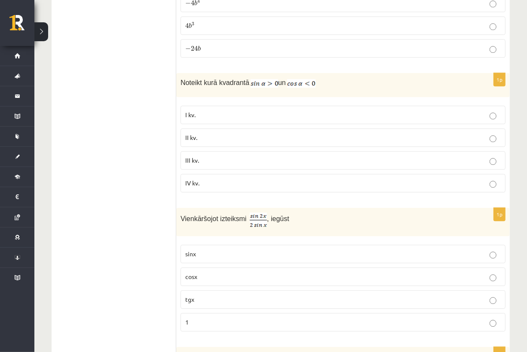
scroll to position [3665, 0]
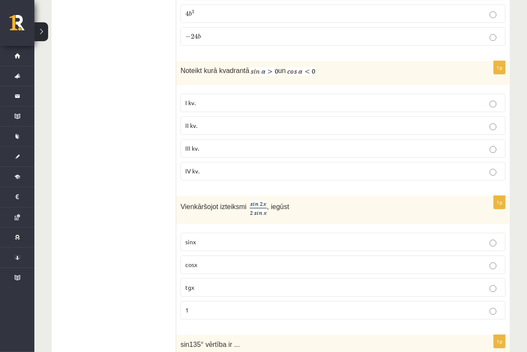
click at [225, 260] on p "cosx" at bounding box center [342, 264] width 315 height 9
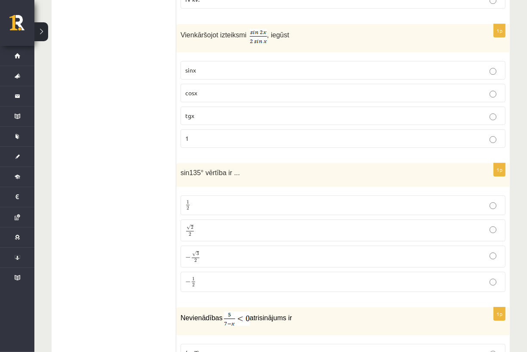
scroll to position [3837, 0]
click at [207, 224] on p "√ 2 2 2 2" at bounding box center [342, 230] width 315 height 12
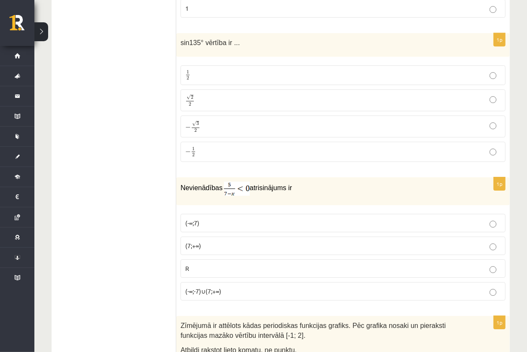
scroll to position [3974, 0]
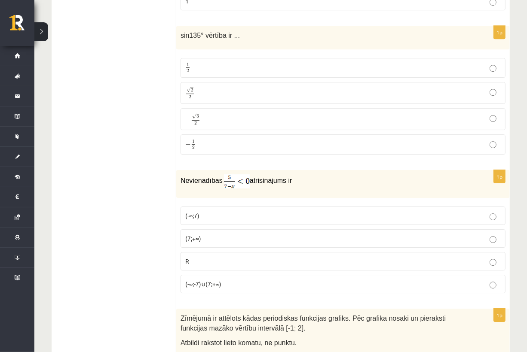
click at [211, 234] on p "(7;+∞)" at bounding box center [342, 238] width 315 height 9
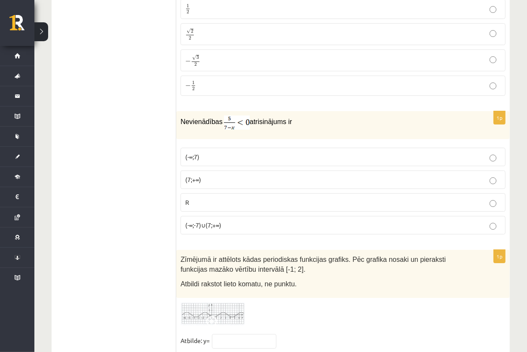
scroll to position [4077, 0]
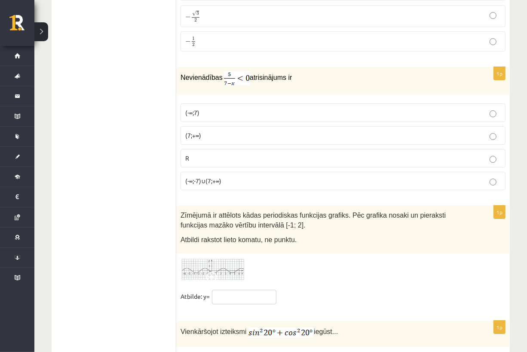
click at [247, 290] on input "text" at bounding box center [244, 297] width 64 height 15
click at [239, 290] on input "text" at bounding box center [244, 297] width 64 height 15
type input "****"
click at [256, 258] on div at bounding box center [342, 270] width 325 height 24
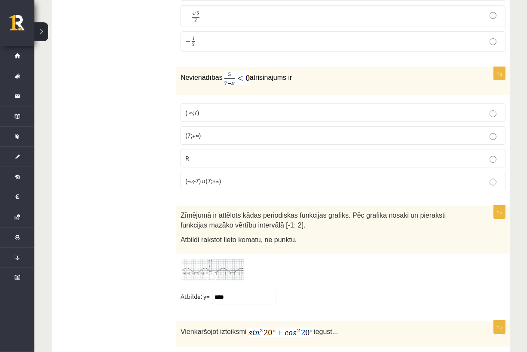
click at [234, 258] on img at bounding box center [212, 270] width 64 height 24
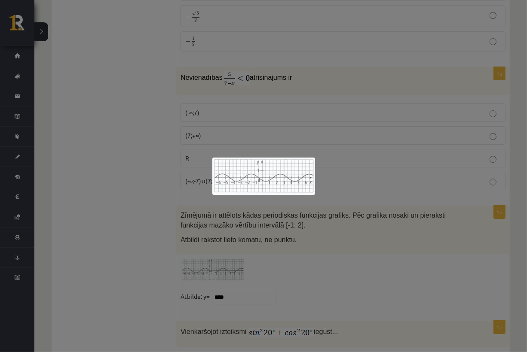
click at [309, 232] on div at bounding box center [263, 176] width 527 height 352
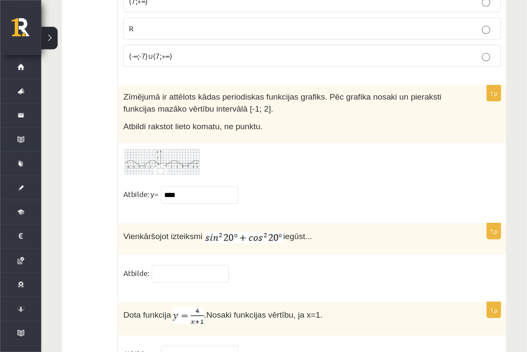
scroll to position [4162, 0]
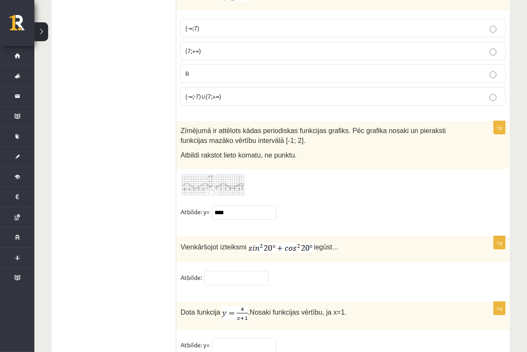
drag, startPoint x: 347, startPoint y: 3, endPoint x: 381, endPoint y: 162, distance: 163.1
click at [381, 162] on div "1p Zīmējumā ir attēlots kādas periodiskas funkcijas grafiks. Pēc grafika nosaki…" at bounding box center [342, 174] width 333 height 107
click at [245, 271] on input "text" at bounding box center [236, 278] width 64 height 15
type input "*"
click at [230, 339] on input "text" at bounding box center [244, 346] width 64 height 15
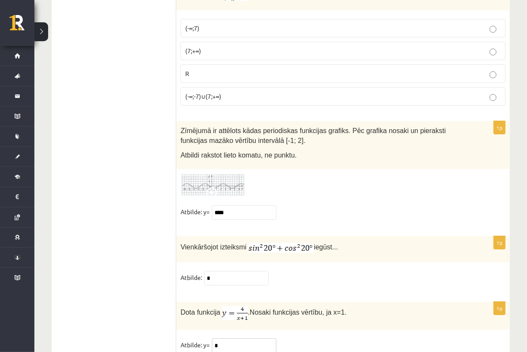
type input "*"
click at [323, 339] on fieldset "Atbilde: y= *" at bounding box center [342, 348] width 325 height 18
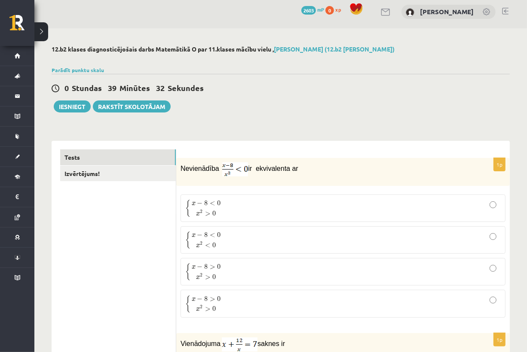
scroll to position [0, 0]
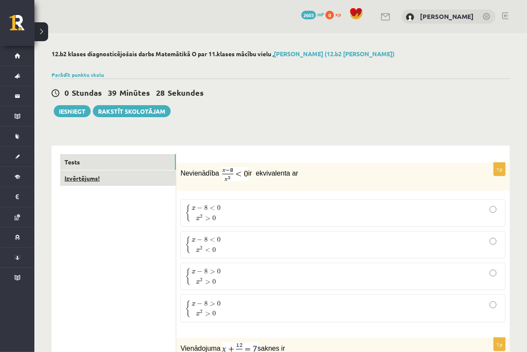
click at [146, 179] on link "Izvērtējums!" at bounding box center [118, 179] width 116 height 16
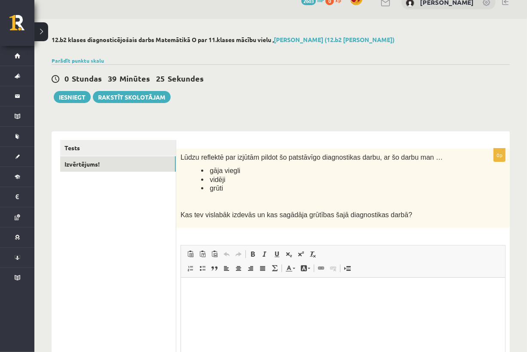
scroll to position [9, 0]
